Goal: Transaction & Acquisition: Register for event/course

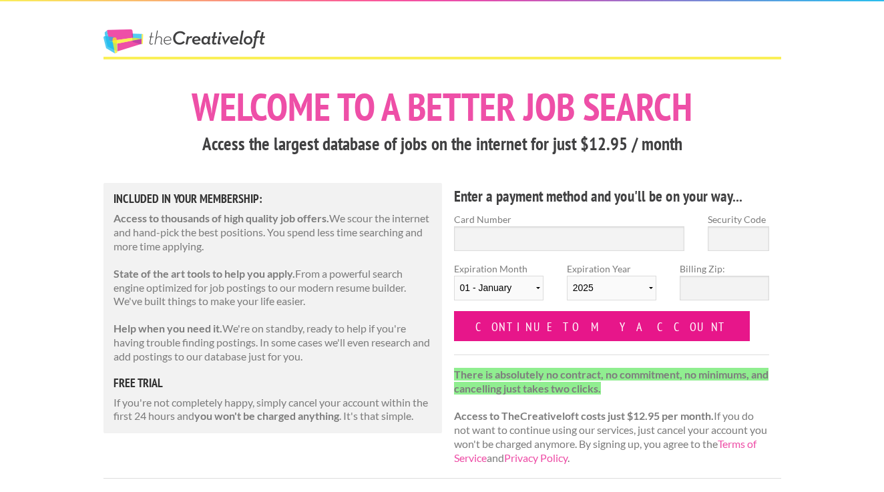
click at [485, 322] on input "Continue to my account" at bounding box center [602, 326] width 297 height 30
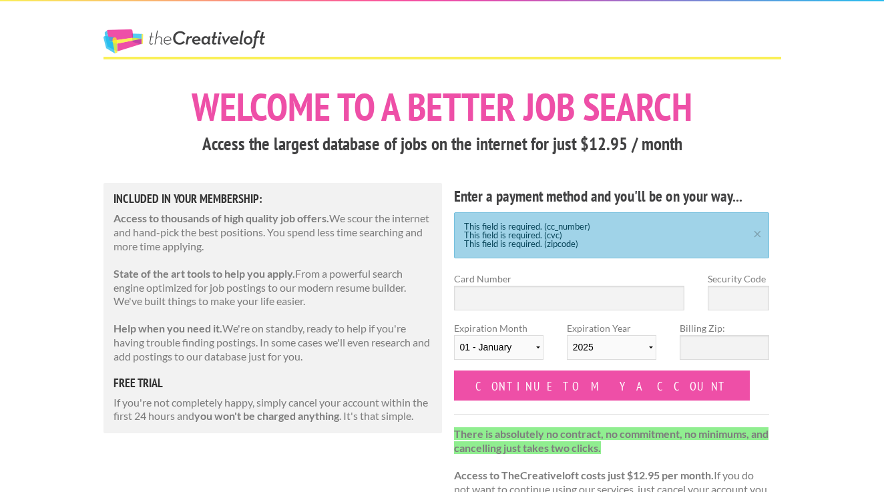
click at [258, 29] on div "The Creative Loft" at bounding box center [209, 28] width 234 height 55
click at [258, 37] on link "The Creative Loft" at bounding box center [185, 41] width 162 height 24
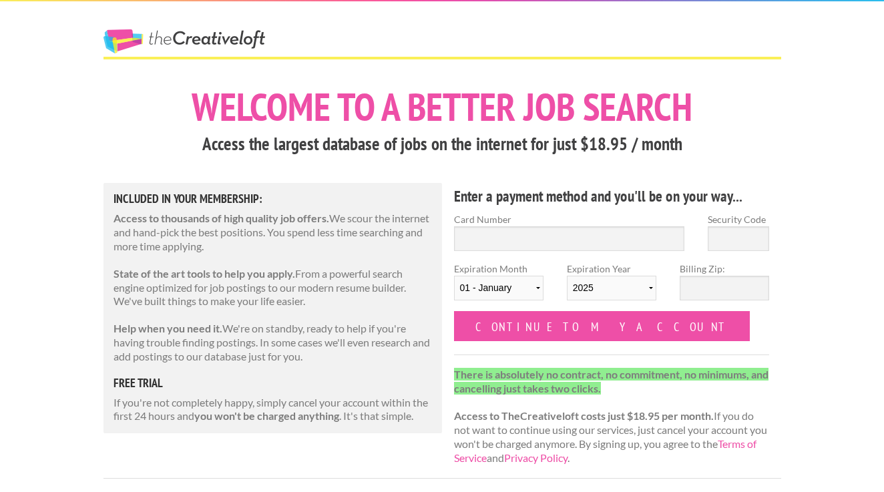
click at [254, 36] on link "The Creative Loft" at bounding box center [185, 41] width 162 height 24
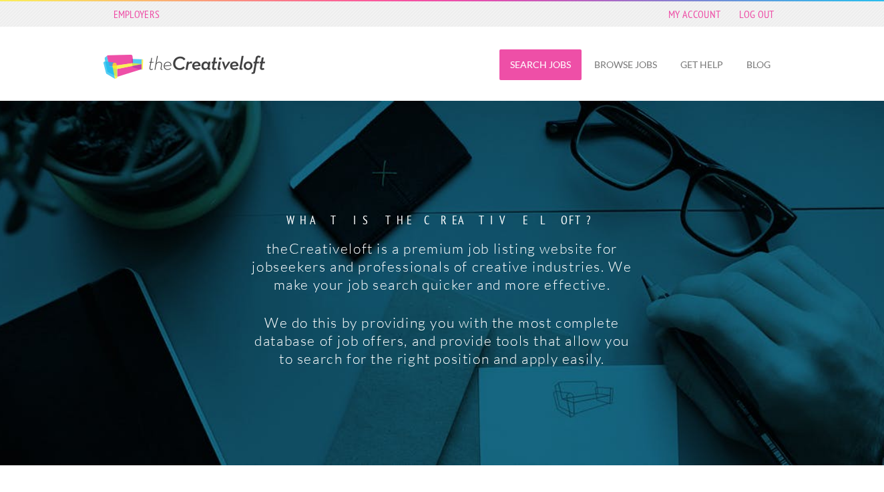
click at [550, 61] on link "Search Jobs" at bounding box center [541, 64] width 82 height 31
click at [569, 55] on link "Search Jobs" at bounding box center [541, 64] width 82 height 31
click at [760, 21] on link "Log Out" at bounding box center [757, 14] width 48 height 19
